Goal: Transaction & Acquisition: Purchase product/service

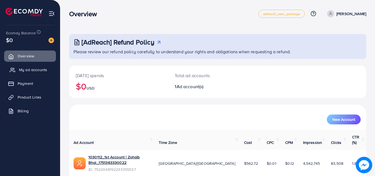
click at [40, 69] on span "My ad accounts" at bounding box center [33, 70] width 28 height 6
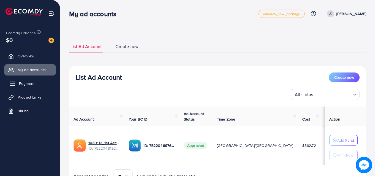
click at [37, 83] on link "Payment" at bounding box center [30, 83] width 52 height 11
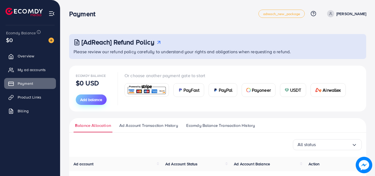
click at [92, 100] on span "Add balance" at bounding box center [91, 100] width 22 height 6
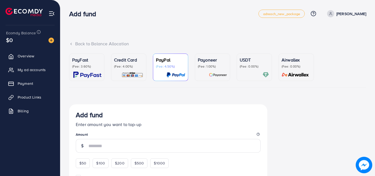
click at [128, 61] on p "Credit Card" at bounding box center [128, 60] width 29 height 7
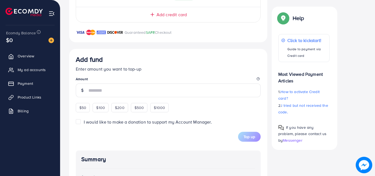
scroll to position [169, 0]
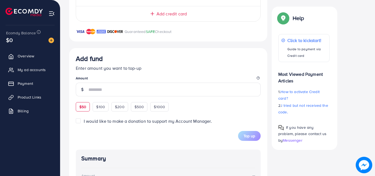
click at [82, 105] on span "$50" at bounding box center [82, 107] width 7 height 6
type input "**"
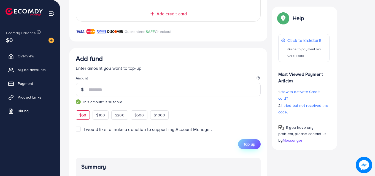
click at [249, 143] on span "Top up" at bounding box center [249, 145] width 12 height 6
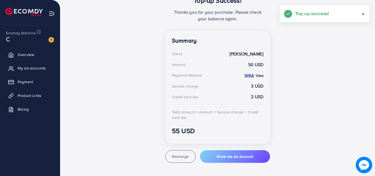
scroll to position [129, 0]
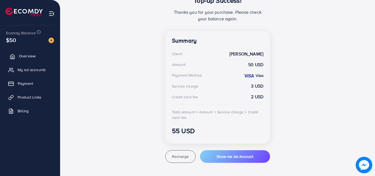
click at [29, 57] on span "Overview" at bounding box center [27, 56] width 17 height 6
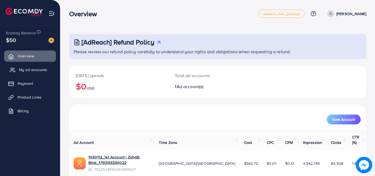
click at [32, 72] on span "My ad accounts" at bounding box center [33, 70] width 28 height 6
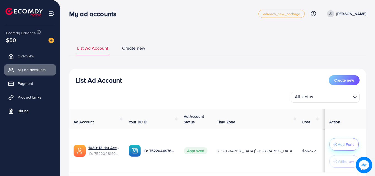
click at [338, 142] on p "Add Fund" at bounding box center [346, 145] width 17 height 7
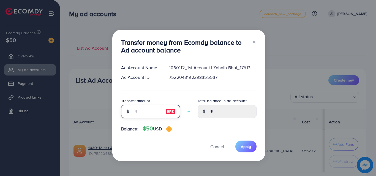
click at [147, 111] on input "number" at bounding box center [148, 111] width 28 height 13
type input "*"
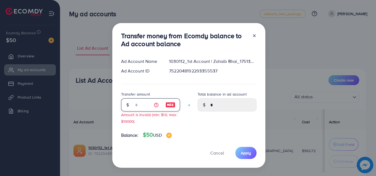
type input "****"
type input "**"
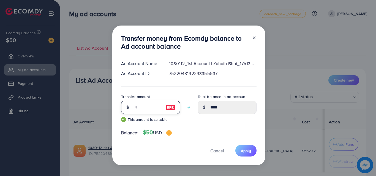
type input "*****"
type input "**"
click at [243, 150] on span "Apply" at bounding box center [246, 151] width 10 height 6
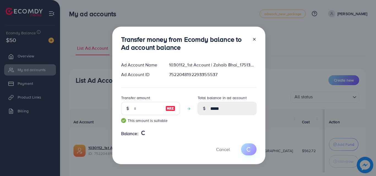
type input "*"
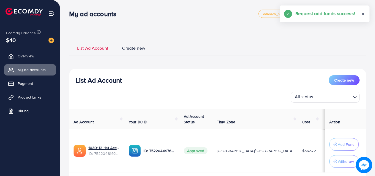
click at [363, 13] on icon at bounding box center [363, 14] width 4 height 4
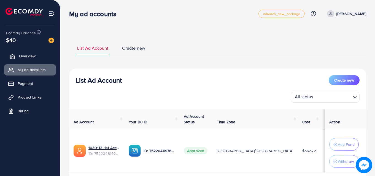
click at [26, 58] on span "Overview" at bounding box center [27, 56] width 17 height 6
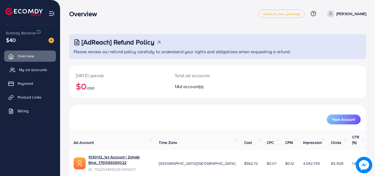
click at [29, 72] on span "My ad accounts" at bounding box center [33, 70] width 28 height 6
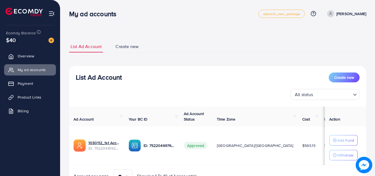
click at [162, 21] on div "My ad accounts adreach_new_package Help Center Contact Support Plans and Pricin…" at bounding box center [217, 13] width 297 height 15
click at [161, 21] on div "My ad accounts adreach_new_package Help Center Contact Support Plans and Pricin…" at bounding box center [217, 13] width 297 height 15
click at [85, 6] on div "My ad accounts adreach_new_package Help Center Contact Support Plans and Pricin…" at bounding box center [217, 13] width 297 height 15
click at [61, 4] on div "List Ad Account Create new List Ad Account Create new All status Loading... Ad …" at bounding box center [217, 102] width 314 height 205
